Goal: Check status: Check status

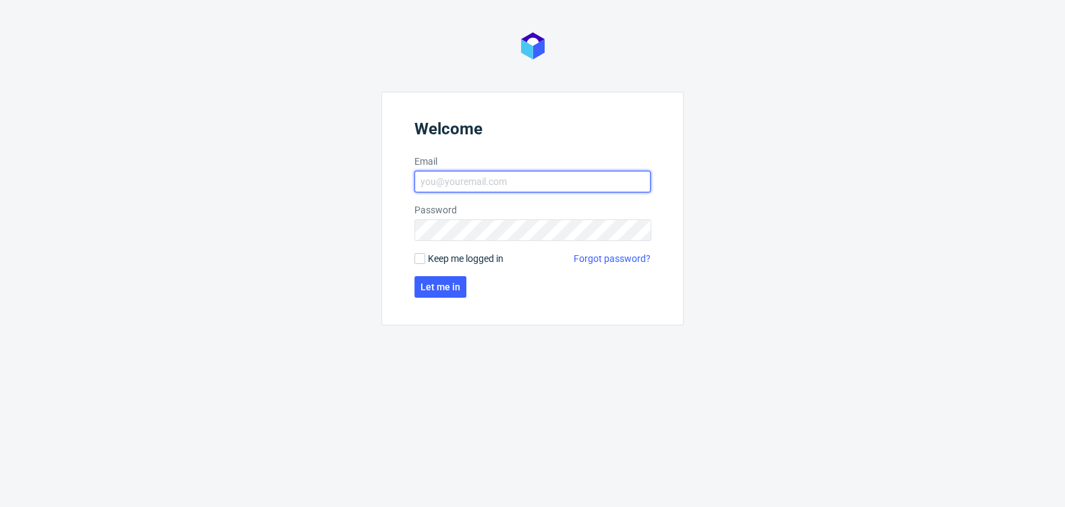
type input "[EMAIL_ADDRESS][DOMAIN_NAME]"
click at [436, 274] on form "Welcome Email zuzanna.pawlicka-sabak@packhelp.com Password Keep me logged in Fo…" at bounding box center [532, 209] width 302 height 234
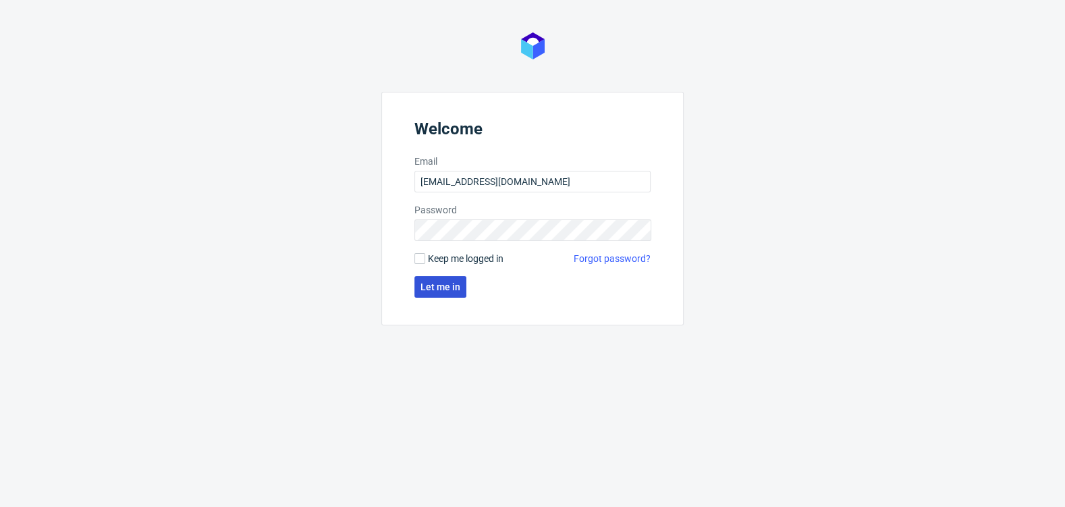
click at [428, 292] on span "Let me in" at bounding box center [441, 286] width 40 height 9
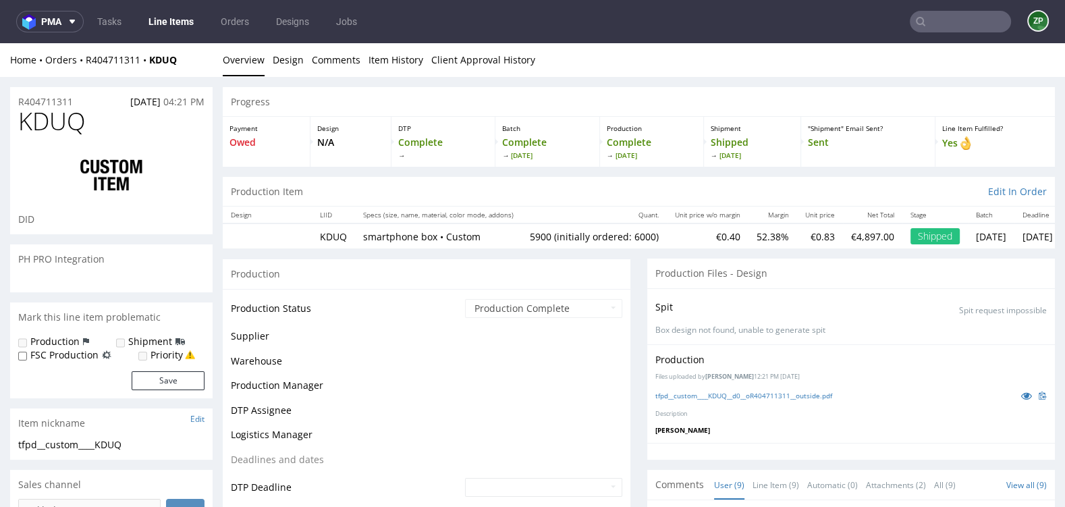
scroll to position [200, 0]
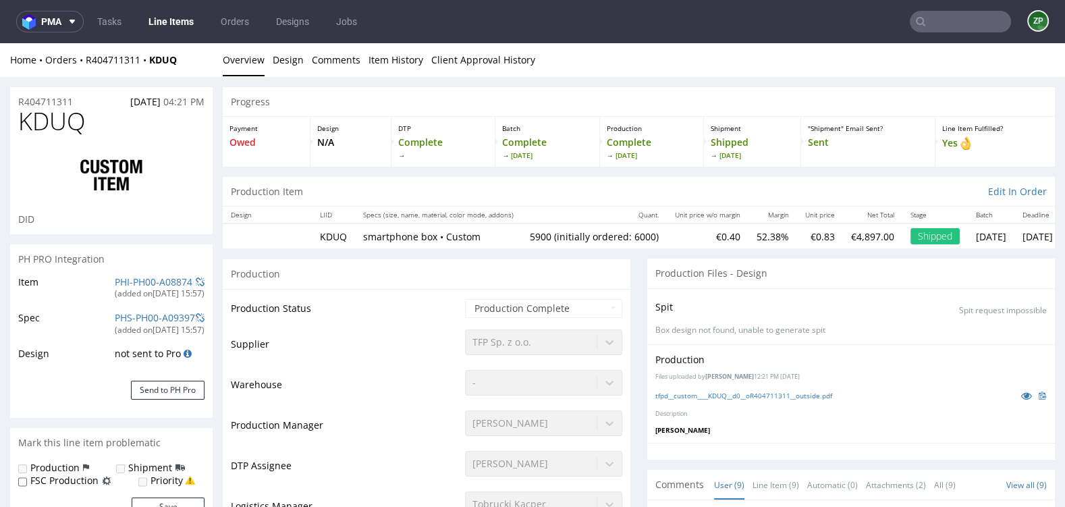
type input "5900"
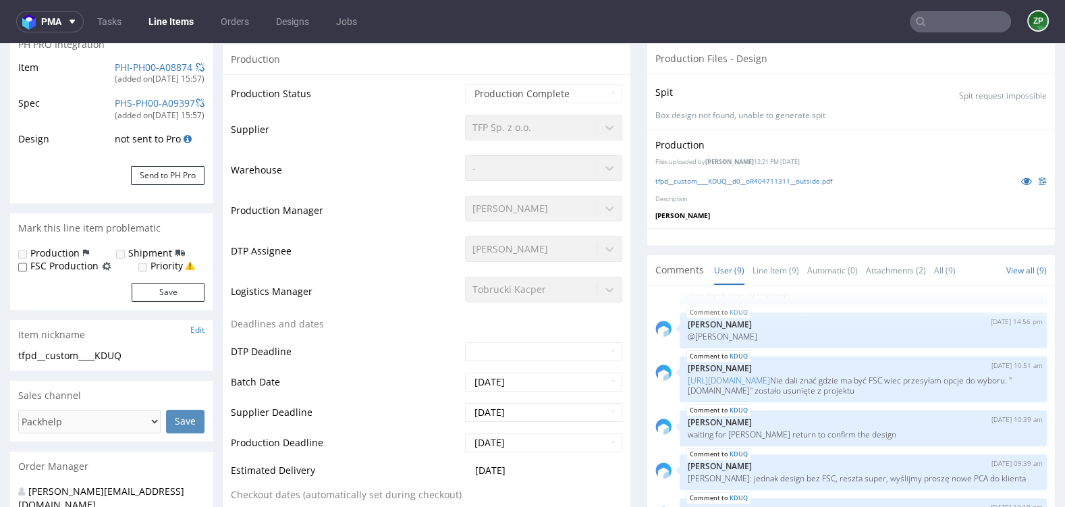
scroll to position [0, 0]
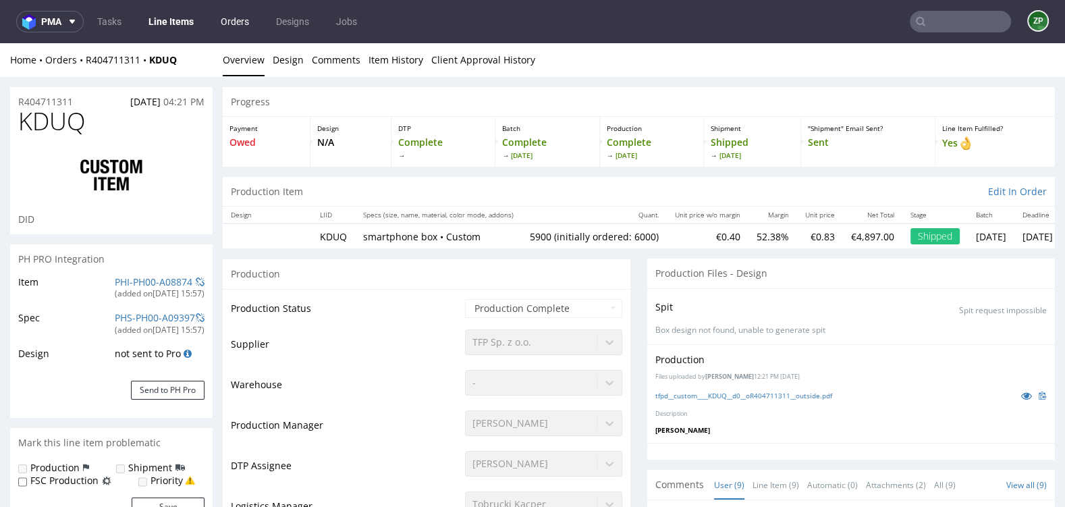
click at [236, 29] on link "Orders" at bounding box center [235, 22] width 45 height 22
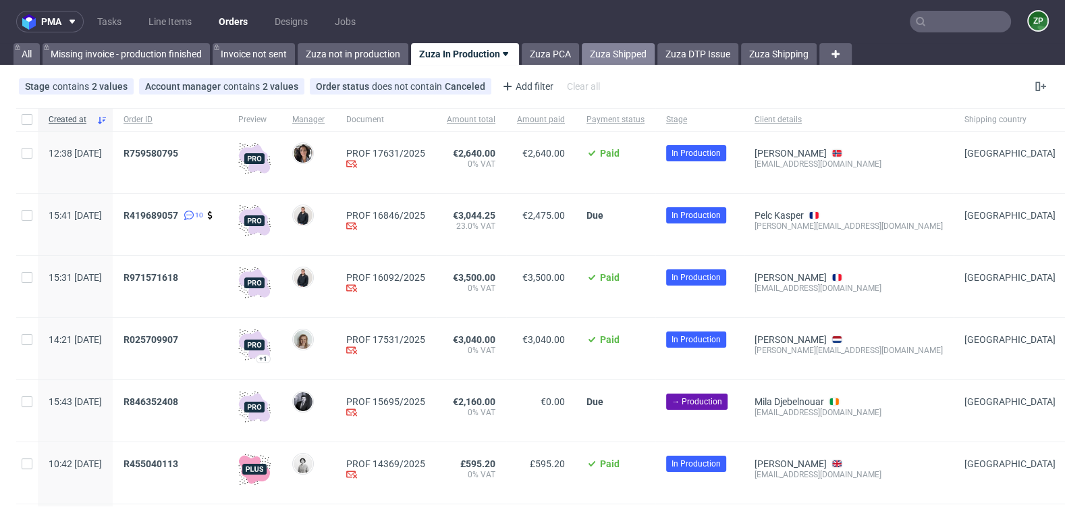
click at [614, 54] on link "Zuza Shipped" at bounding box center [618, 54] width 73 height 22
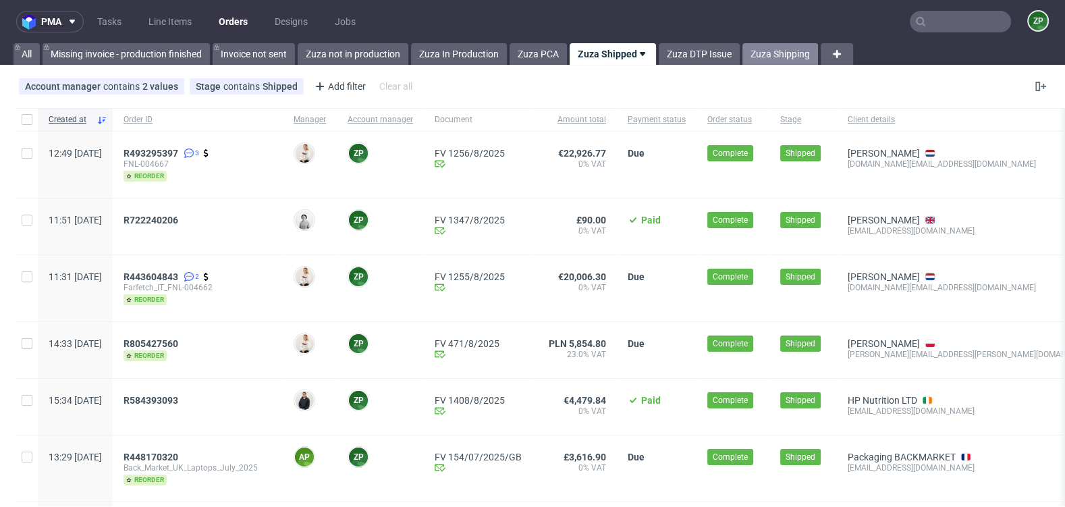
click at [757, 56] on link "Zuza Shipping" at bounding box center [781, 54] width 76 height 22
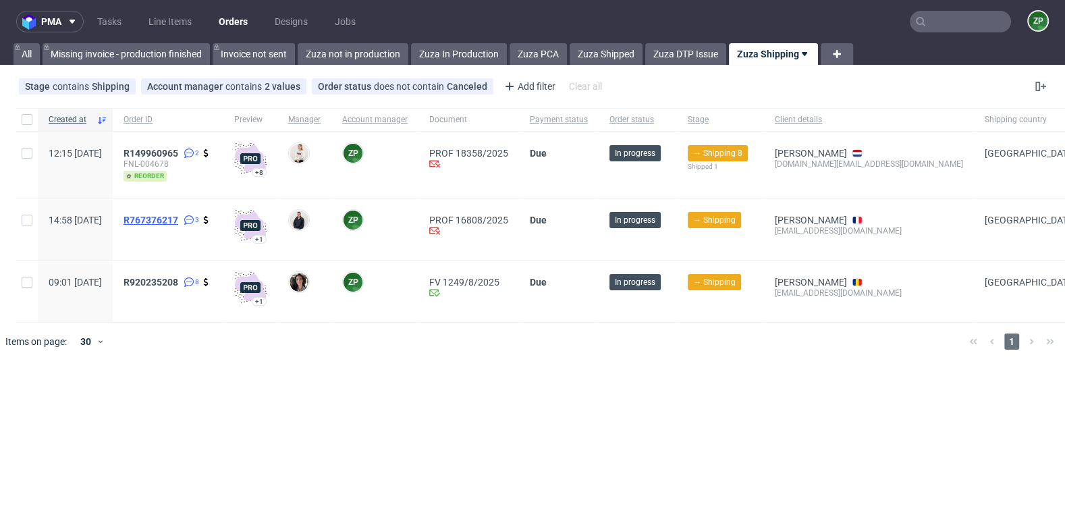
click at [178, 215] on span "R767376217" at bounding box center [151, 220] width 55 height 11
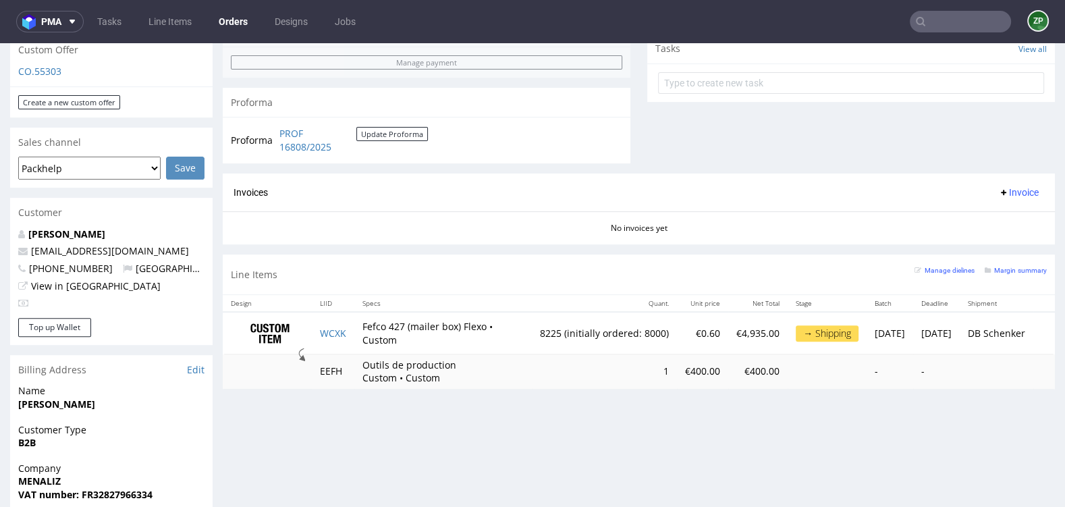
scroll to position [485, 0]
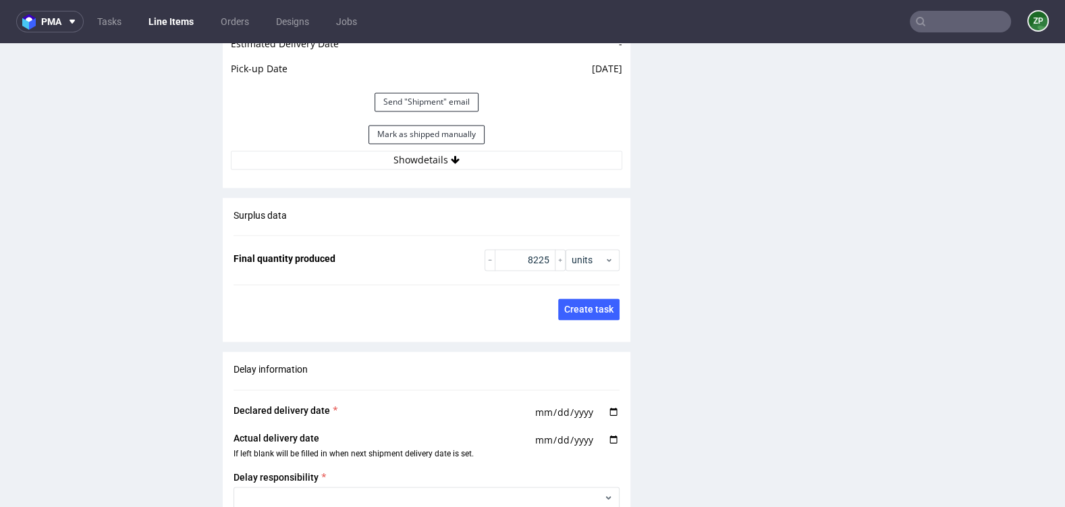
scroll to position [1971, 0]
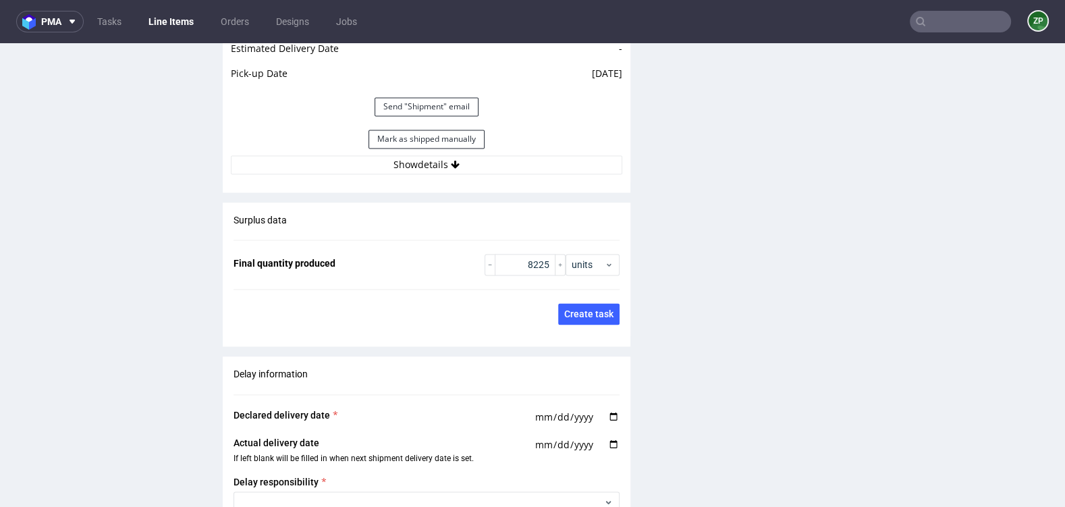
click at [444, 149] on div "Mark as shipped manually" at bounding box center [427, 139] width 392 height 32
click at [423, 165] on button "Show details" at bounding box center [427, 164] width 392 height 19
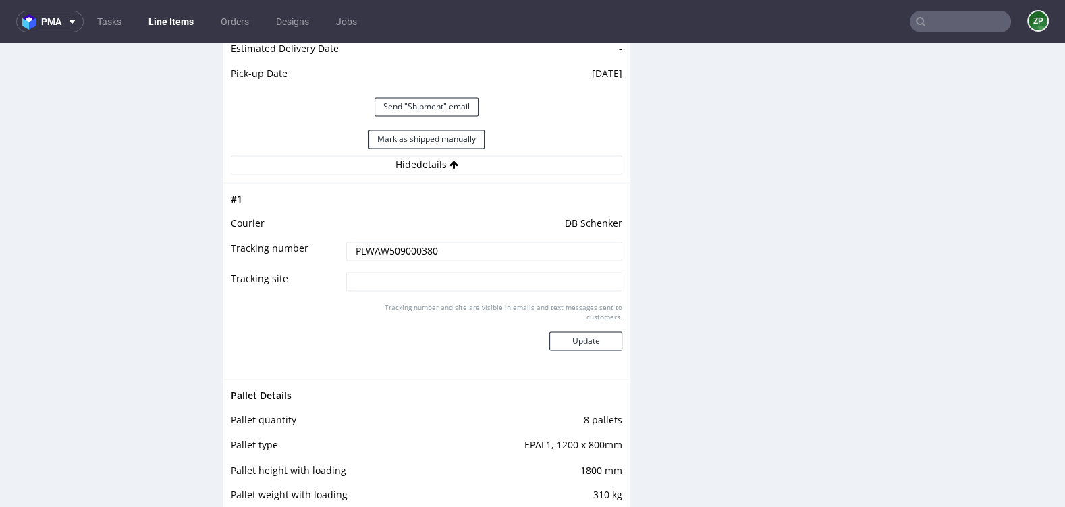
click at [402, 246] on input "PLWAW509000380" at bounding box center [484, 251] width 276 height 19
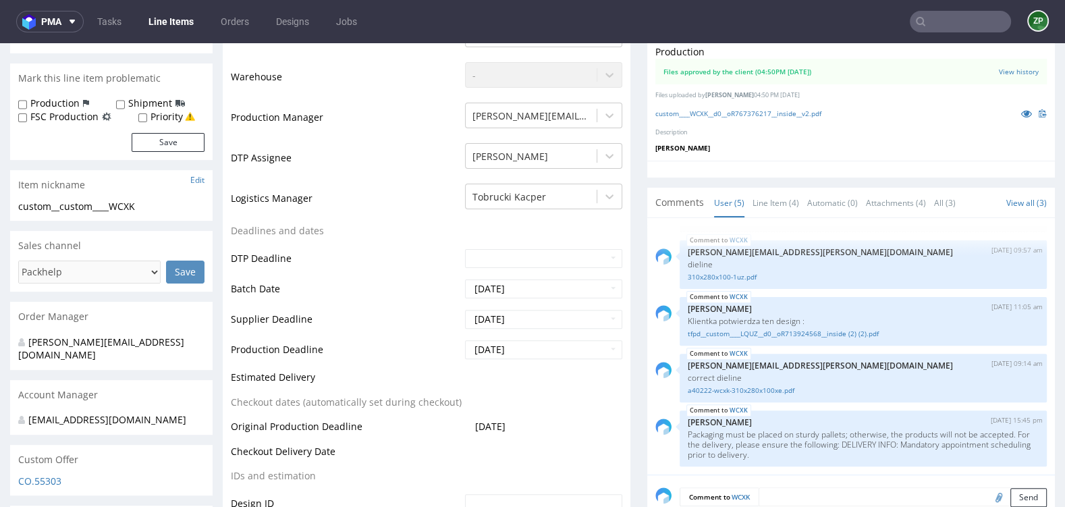
scroll to position [0, 0]
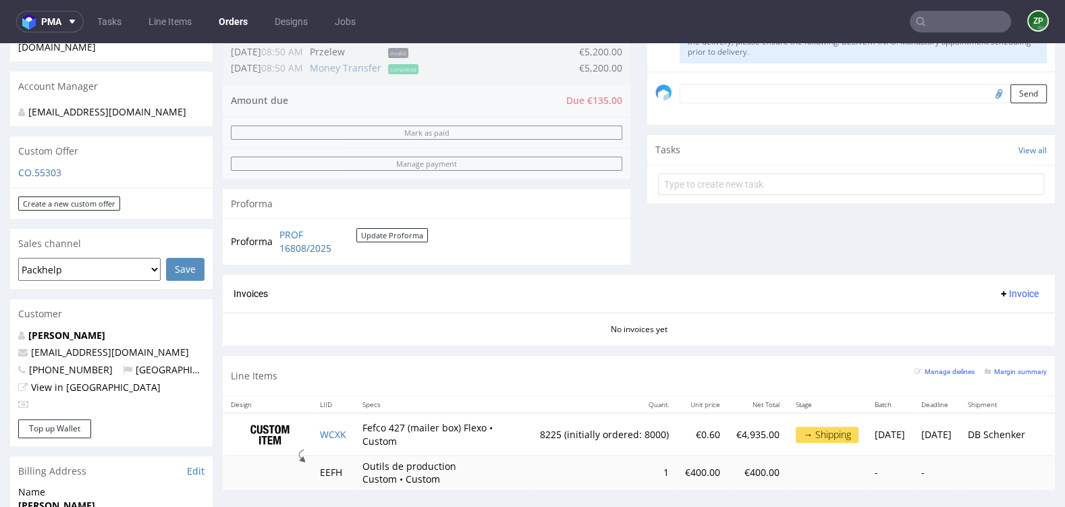
scroll to position [456, 0]
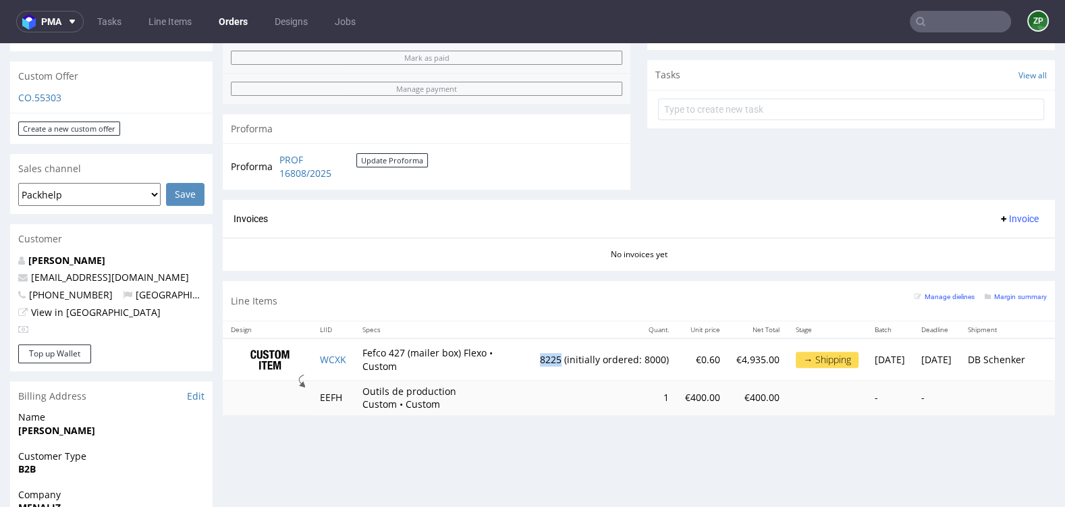
drag, startPoint x: 483, startPoint y: 354, endPoint x: 506, endPoint y: 354, distance: 22.3
click at [532, 354] on td "8225 (initially ordered: 8000)" at bounding box center [604, 359] width 145 height 43
copy td "8225"
click at [238, 22] on link "Orders" at bounding box center [233, 22] width 45 height 22
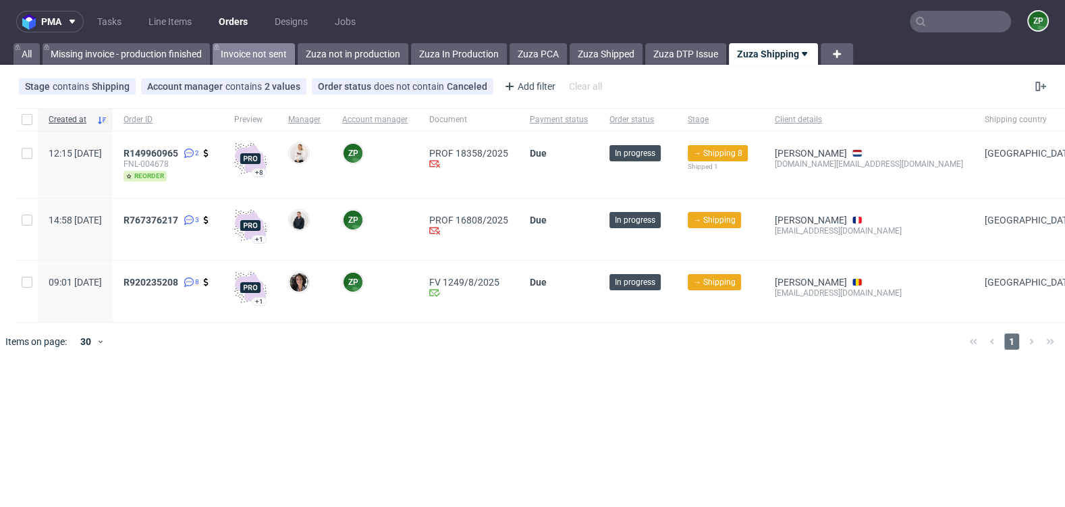
click at [254, 44] on link "Invoice not sent" at bounding box center [254, 54] width 82 height 22
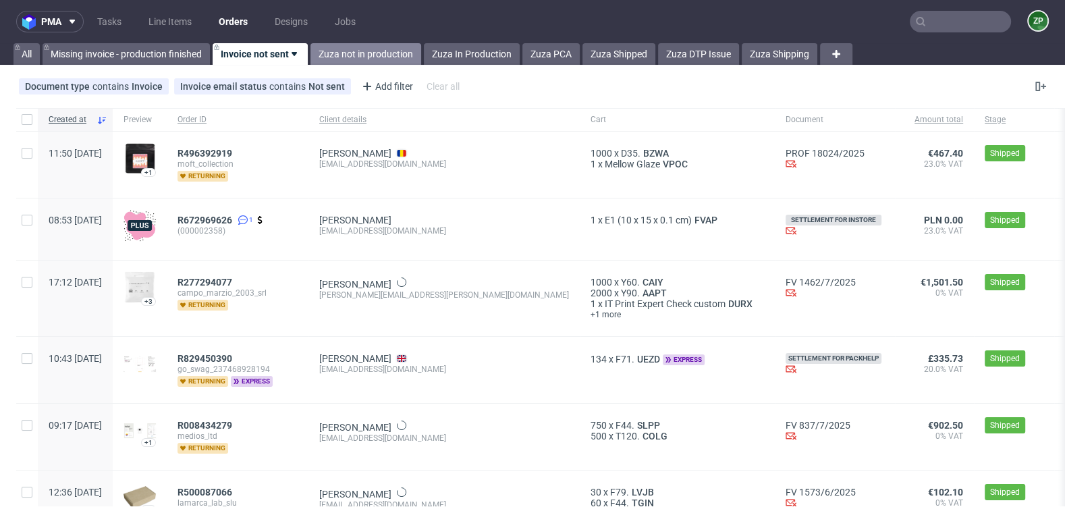
click at [352, 53] on link "Zuza not in production" at bounding box center [366, 54] width 111 height 22
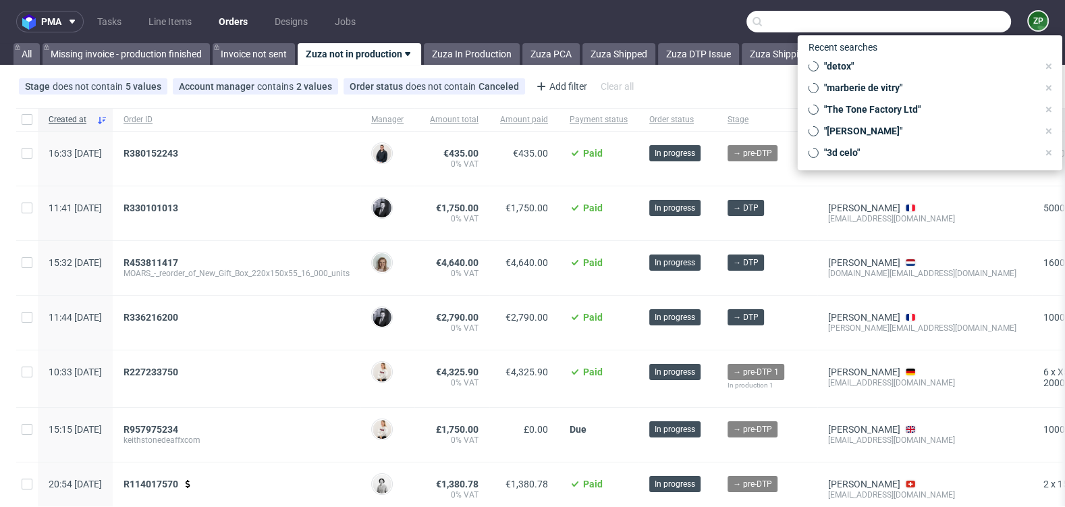
click at [955, 22] on input "text" at bounding box center [879, 22] width 265 height 22
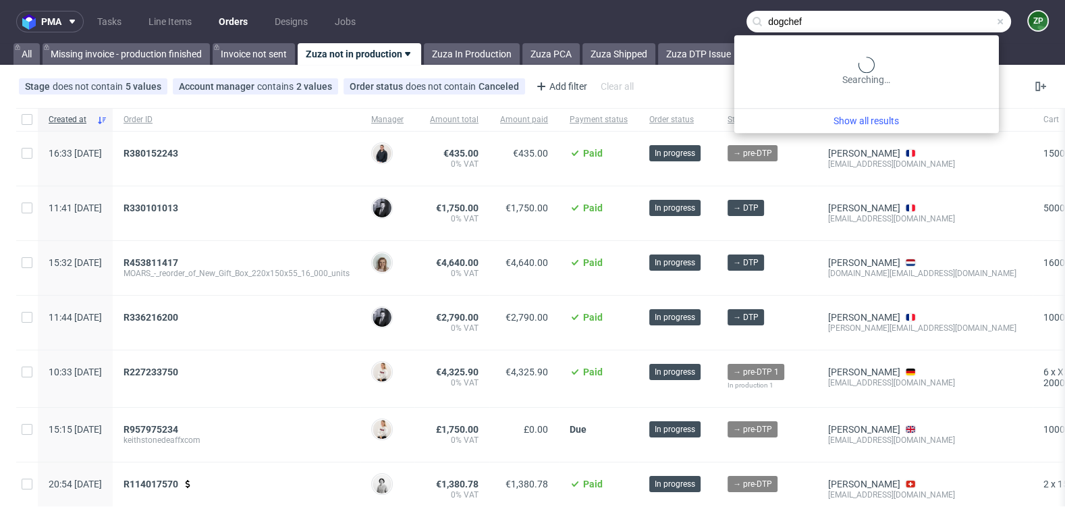
type input "dogchef"
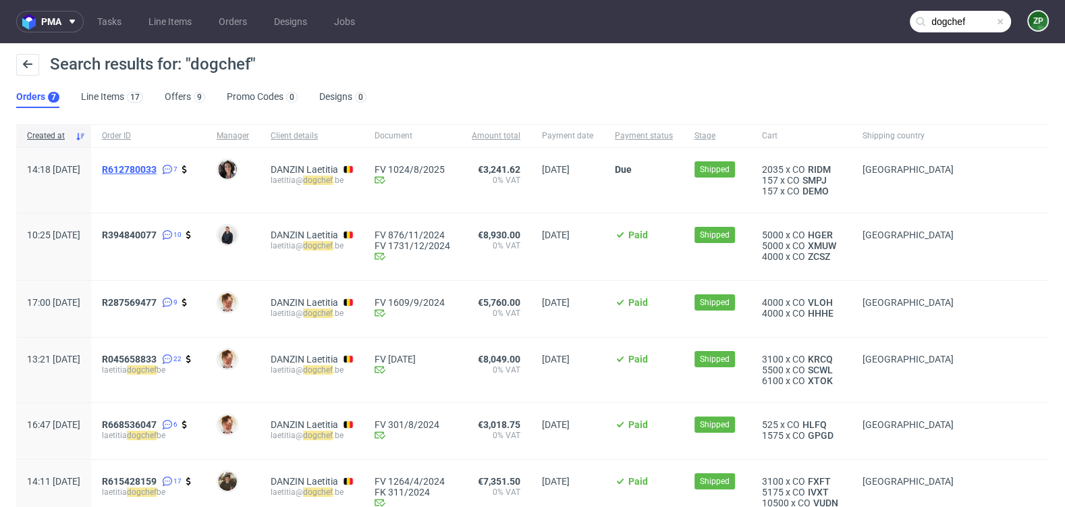
click at [157, 169] on span "R612780033" at bounding box center [129, 169] width 55 height 11
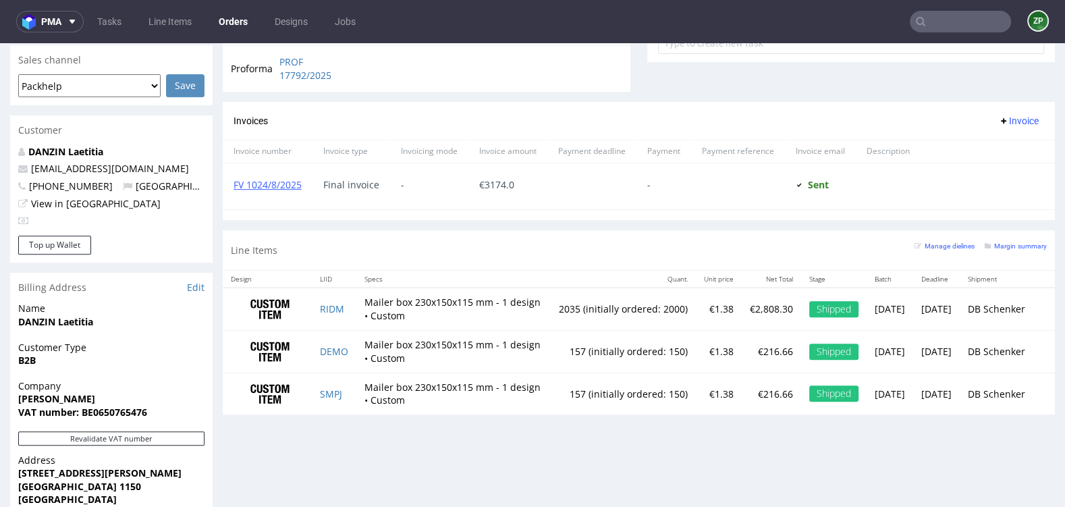
scroll to position [595, 0]
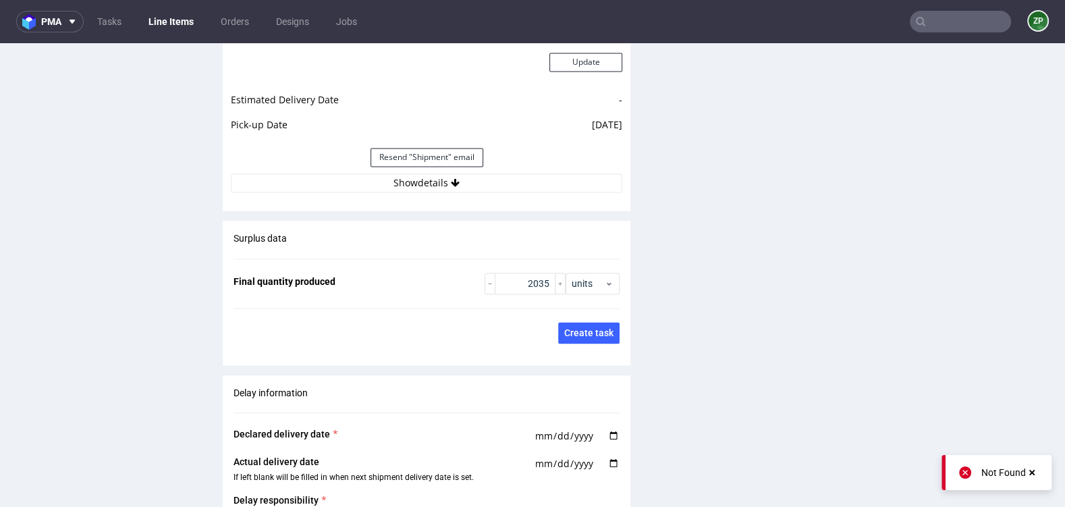
scroll to position [2019, 0]
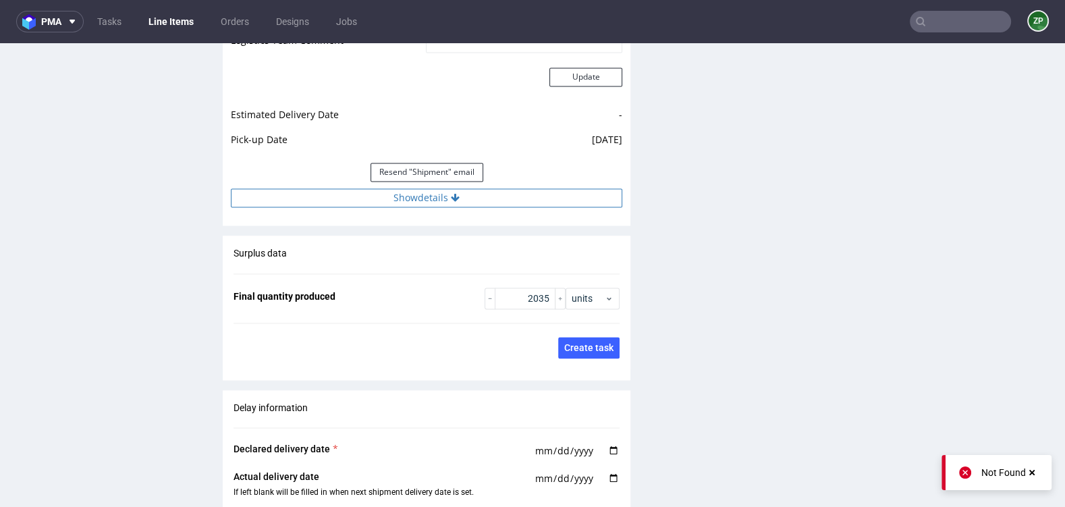
click button "Show details"
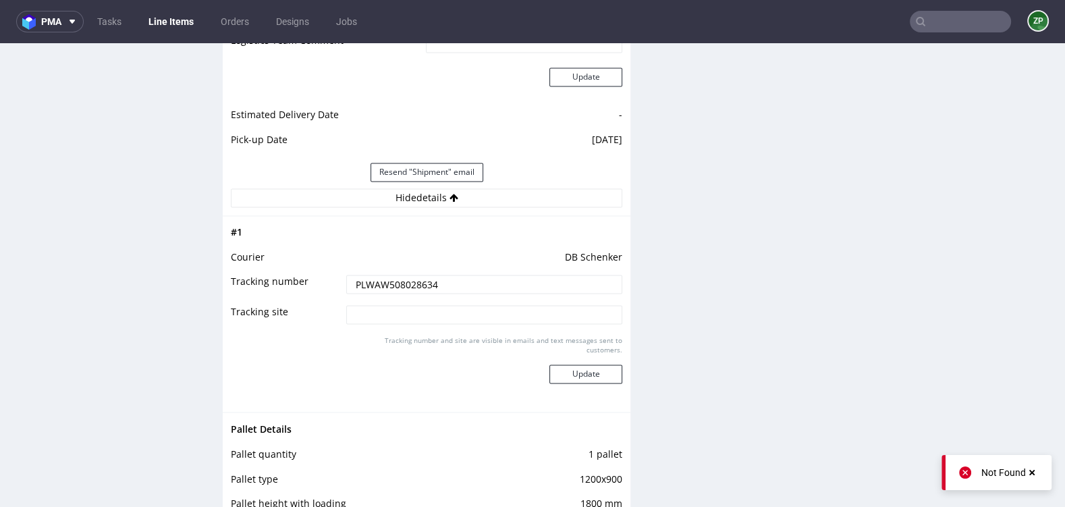
click input "PLWAW508028634"
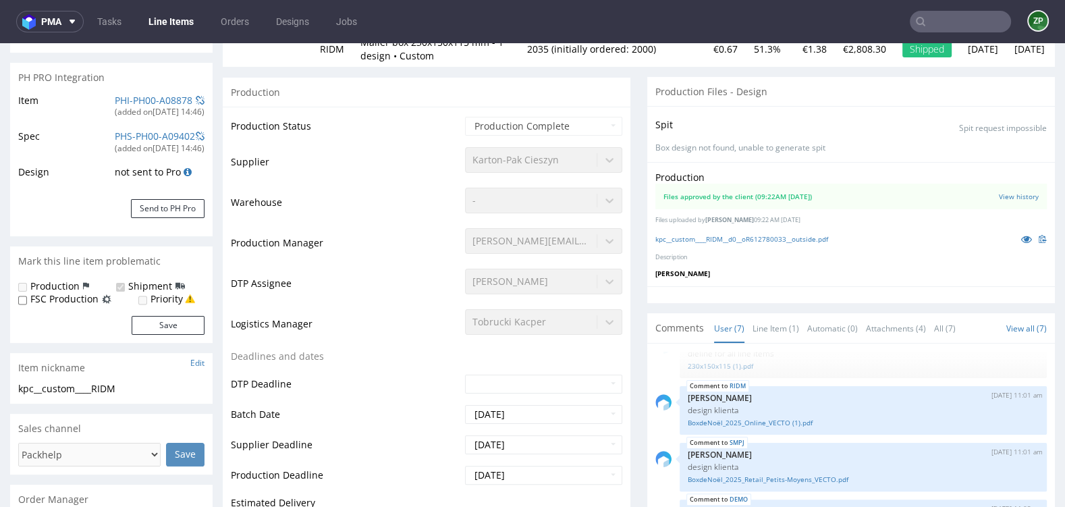
scroll to position [0, 0]
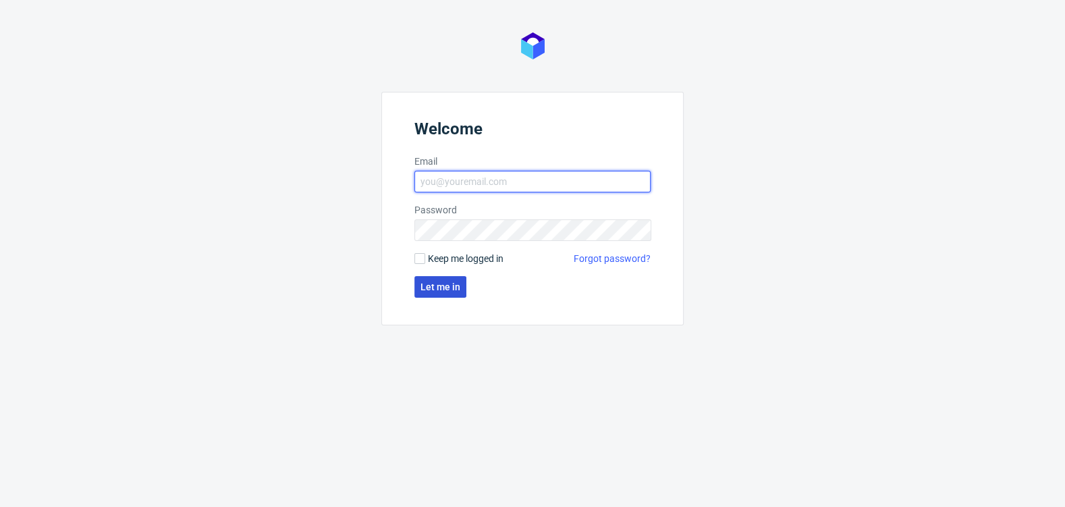
type input "[EMAIL_ADDRESS][DOMAIN_NAME]"
click at [444, 279] on button "Let me in" at bounding box center [440, 287] width 52 height 22
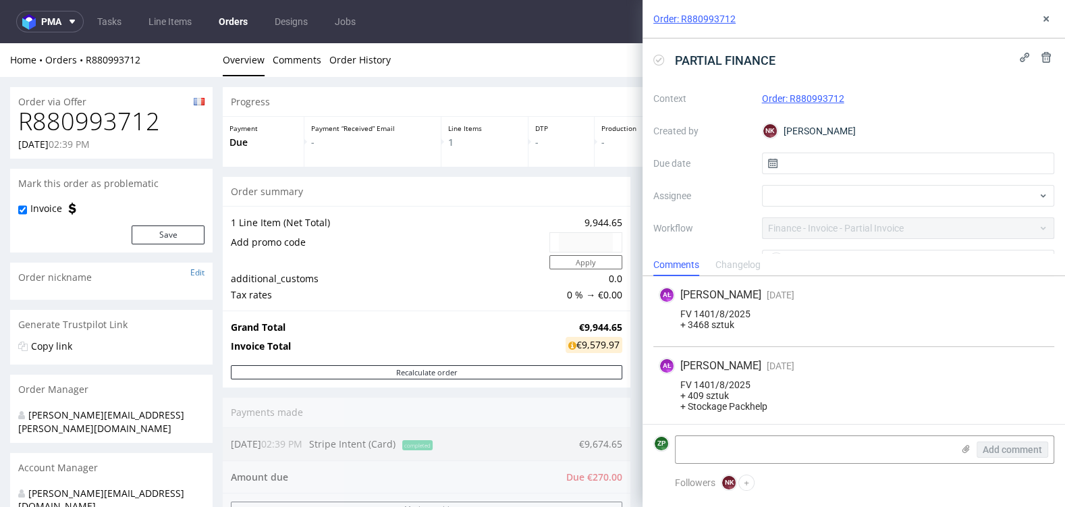
scroll to position [906, 0]
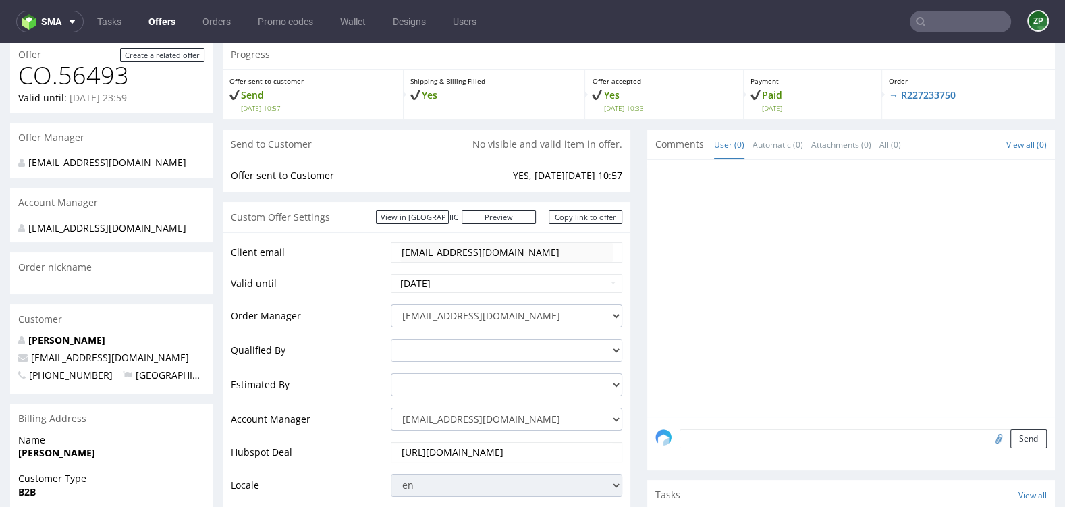
scroll to position [86, 0]
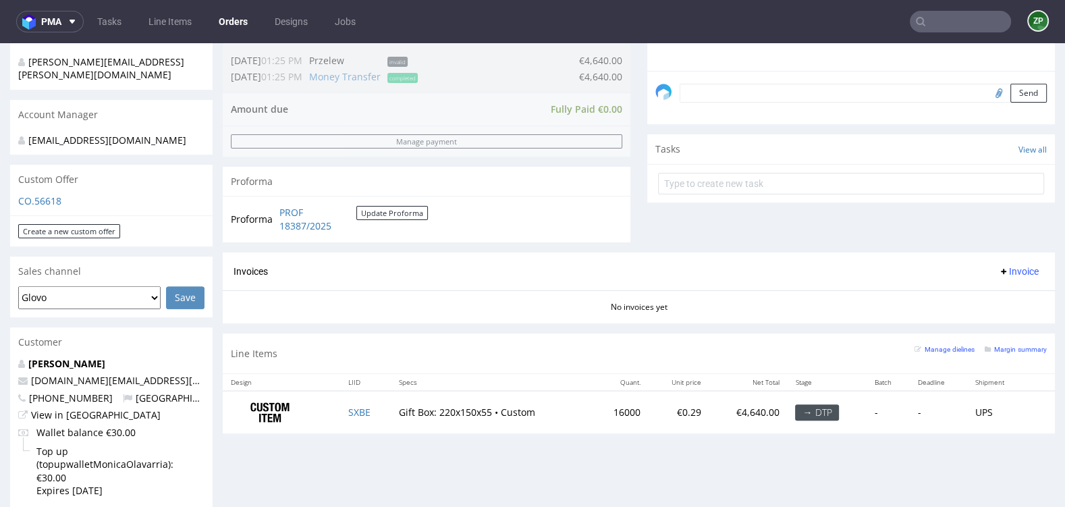
scroll to position [394, 0]
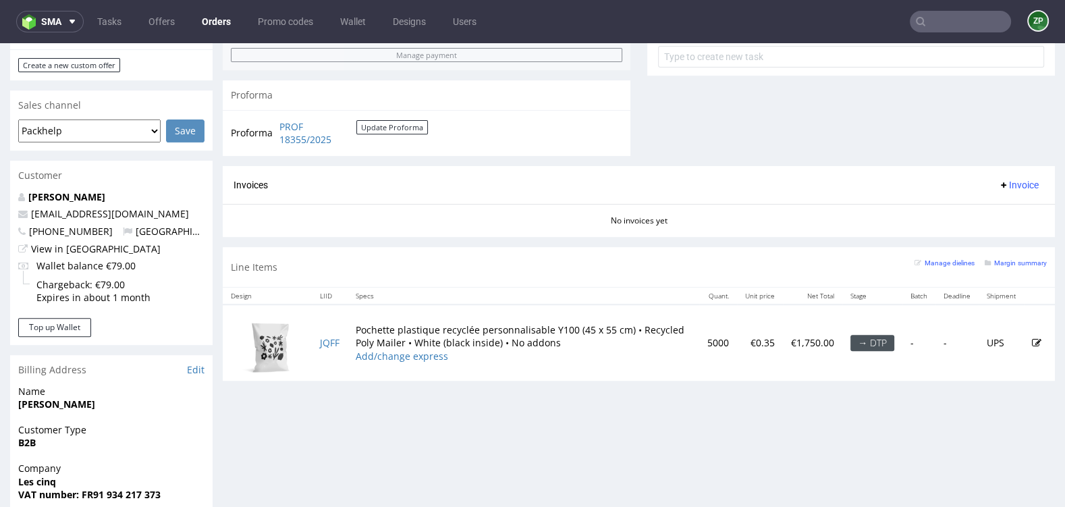
scroll to position [520, 0]
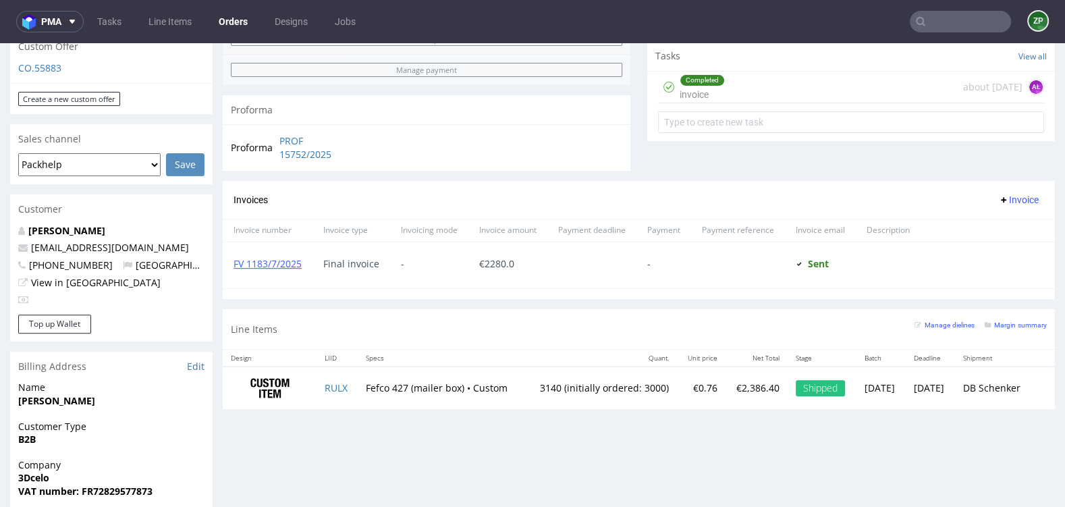
scroll to position [574, 0]
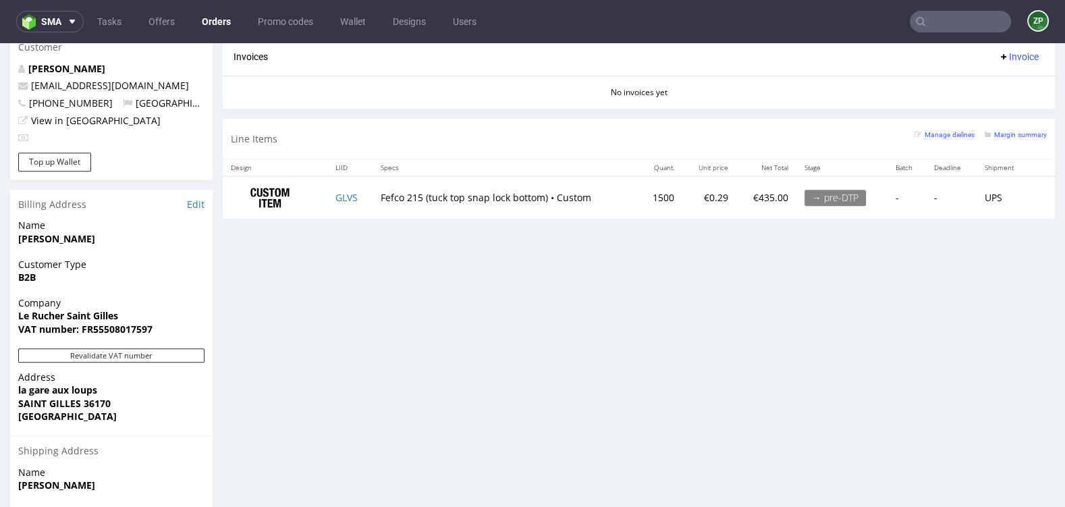
scroll to position [649, 0]
